Goal: Information Seeking & Learning: Learn about a topic

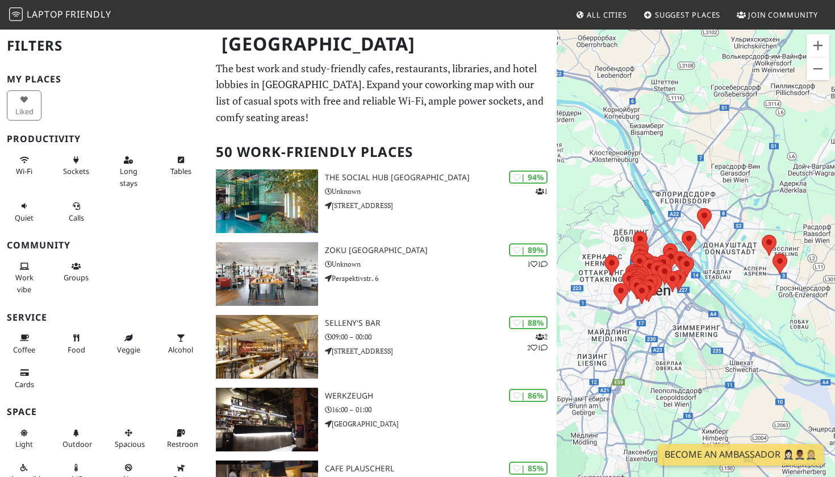
click at [34, 13] on span "Laptop" at bounding box center [45, 14] width 37 height 12
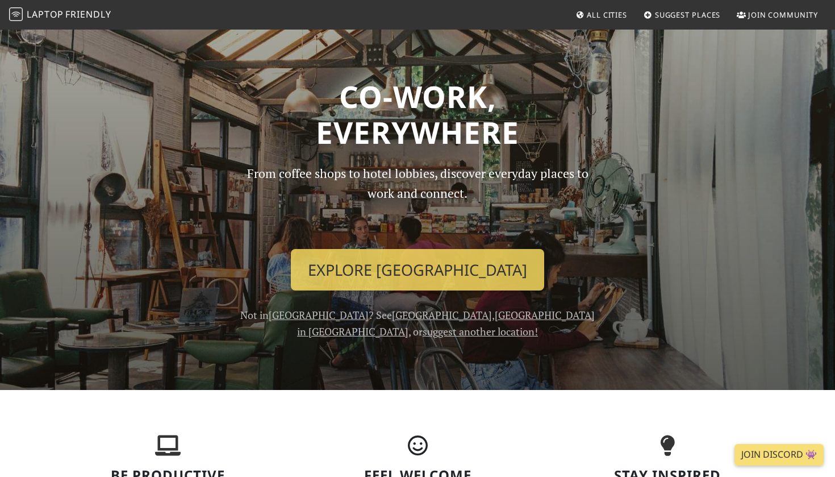
click at [593, 22] on link "All Cities" at bounding box center [601, 15] width 61 height 20
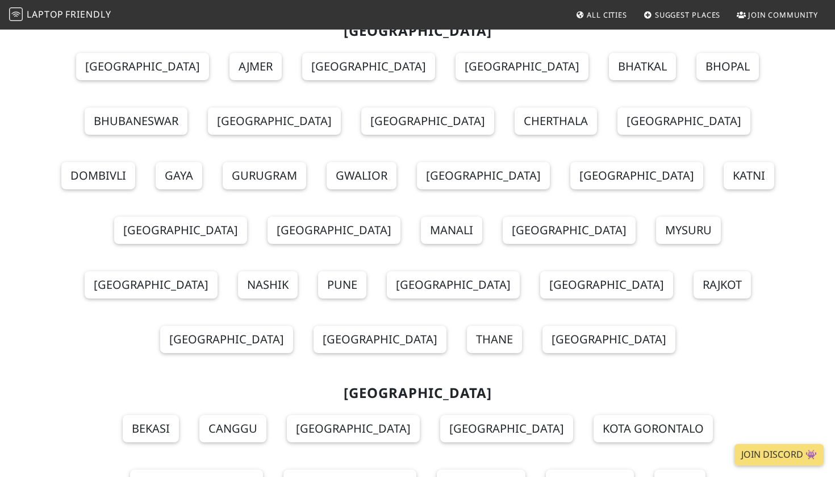
scroll to position [5099, 0]
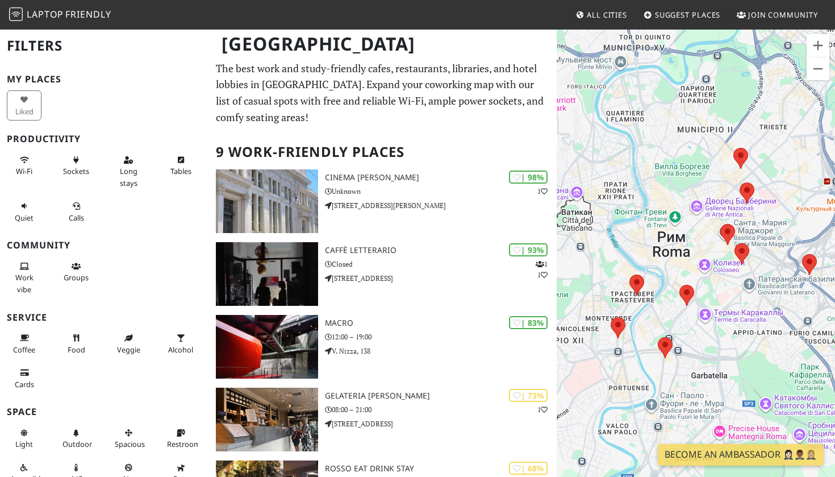
drag, startPoint x: 675, startPoint y: 278, endPoint x: 692, endPoint y: 274, distance: 16.9
click at [692, 274] on div at bounding box center [696, 266] width 278 height 477
click at [735, 243] on area at bounding box center [735, 243] width 0 height 0
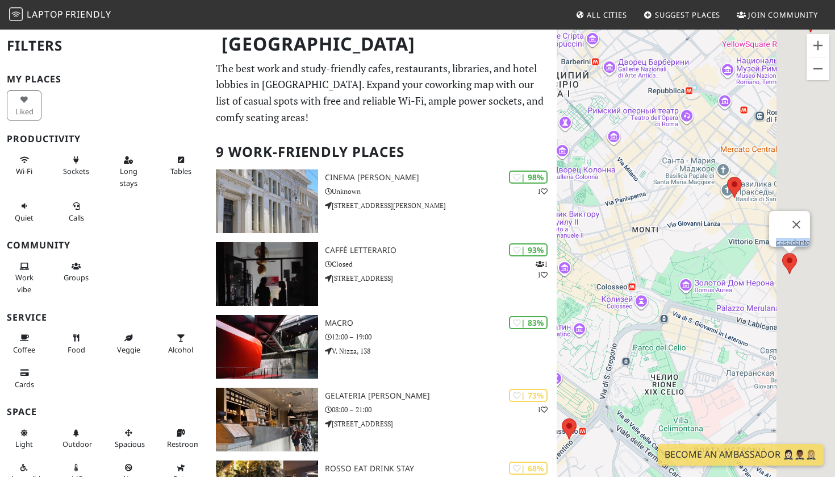
drag, startPoint x: 703, startPoint y: 241, endPoint x: 601, endPoint y: 151, distance: 136.4
click at [601, 151] on div "casadante" at bounding box center [696, 266] width 278 height 477
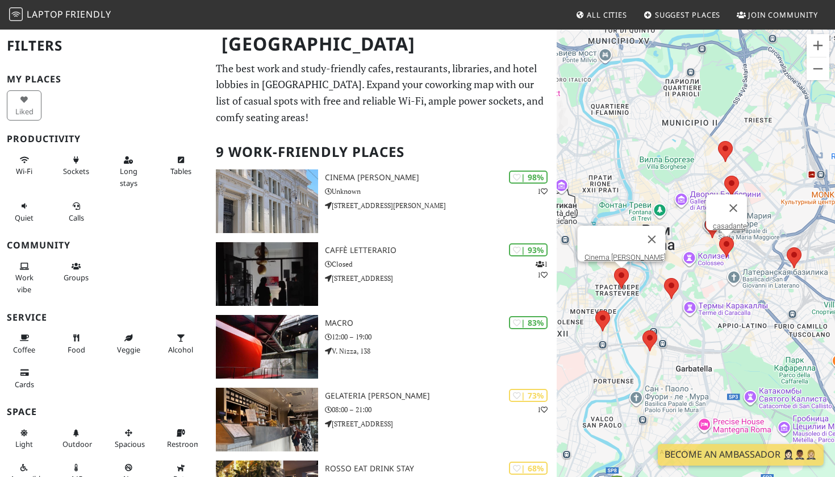
click at [614, 268] on area at bounding box center [614, 268] width 0 height 0
click at [724, 176] on area at bounding box center [724, 176] width 0 height 0
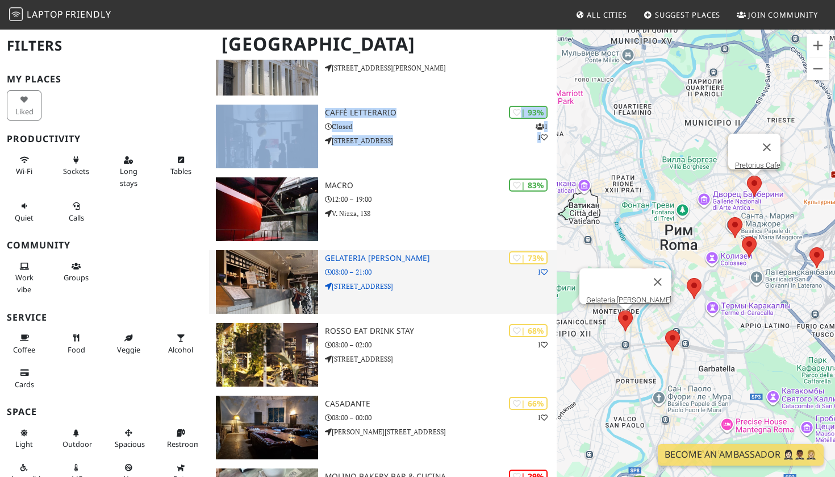
scroll to position [140, 0]
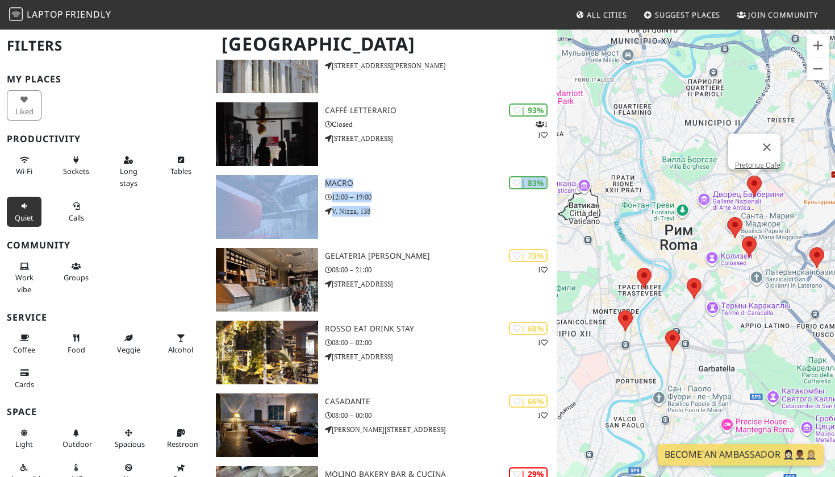
click at [21, 214] on span "Quiet" at bounding box center [24, 217] width 19 height 10
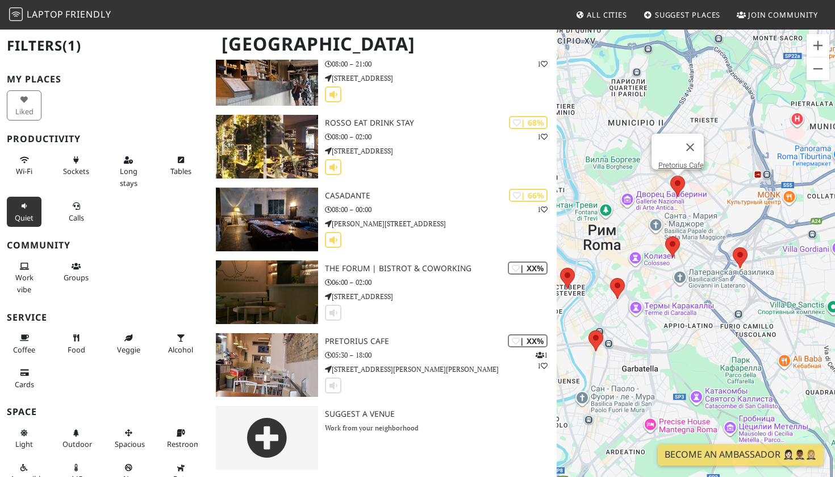
scroll to position [345, 0]
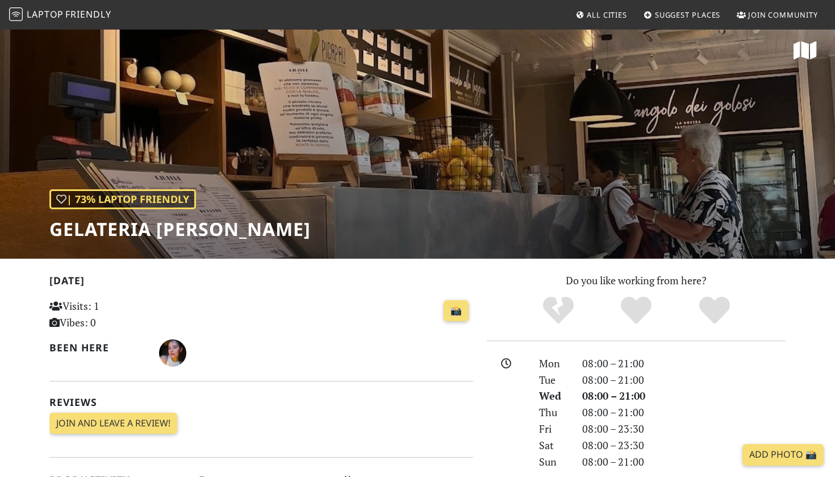
scroll to position [7, 0]
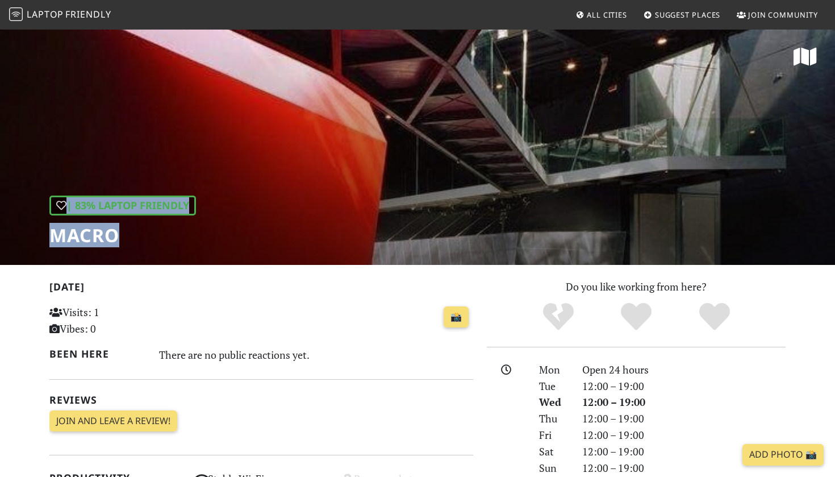
drag, startPoint x: 147, startPoint y: 233, endPoint x: 39, endPoint y: 228, distance: 107.5
click at [39, 228] on div "| 83% Laptop Friendly MACRO" at bounding box center [417, 146] width 835 height 236
click at [126, 251] on div "| 83% Laptop Friendly MACRO" at bounding box center [417, 146] width 835 height 236
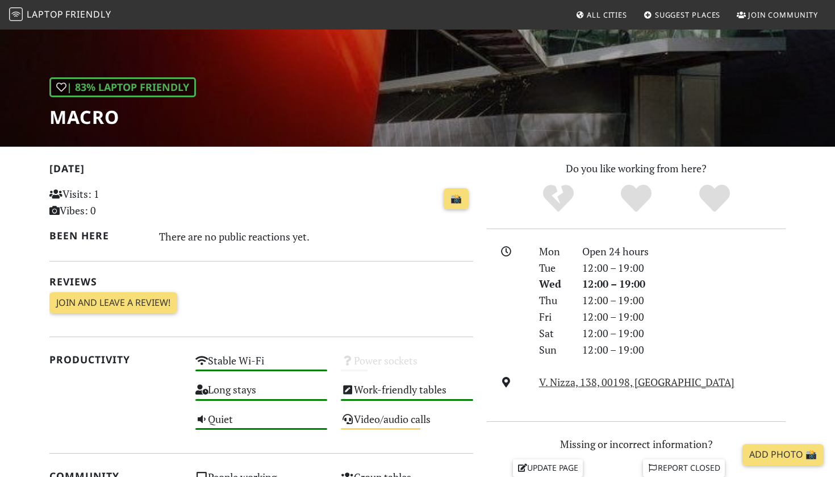
scroll to position [103, 0]
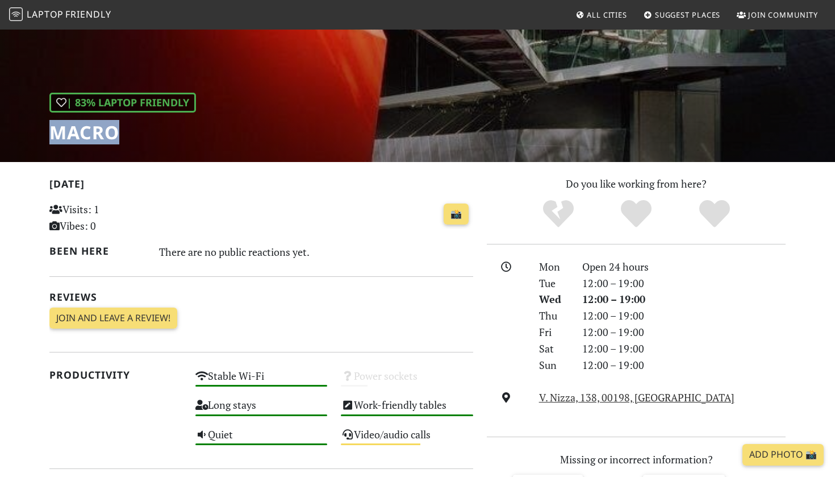
drag, startPoint x: 124, startPoint y: 134, endPoint x: 55, endPoint y: 136, distance: 69.9
click at [55, 136] on h1 "MACRO" at bounding box center [122, 133] width 147 height 22
copy h1 "MACRO"
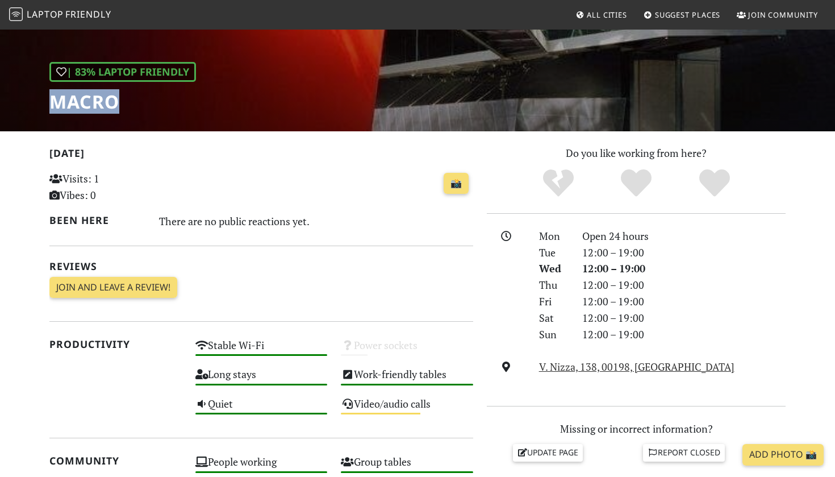
scroll to position [134, 0]
